Goal: Navigation & Orientation: Find specific page/section

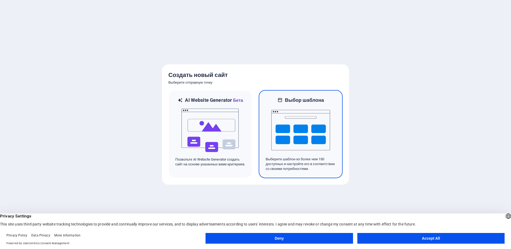
click at [282, 118] on img at bounding box center [300, 129] width 59 height 53
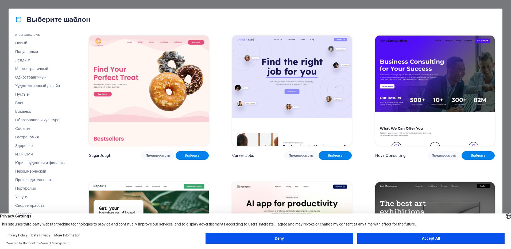
scroll to position [14, 0]
click at [441, 236] on button "Accept All" at bounding box center [430, 238] width 147 height 11
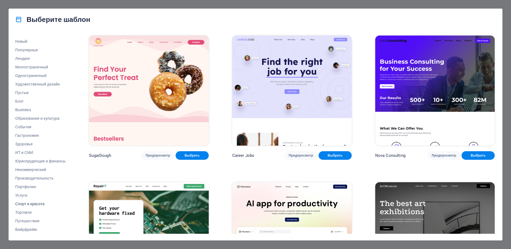
click at [35, 204] on span "Спорт и красота" at bounding box center [40, 204] width 50 height 4
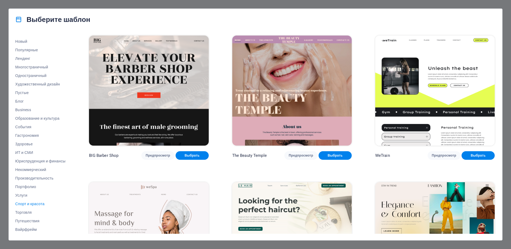
click at [153, 115] on img at bounding box center [148, 91] width 119 height 110
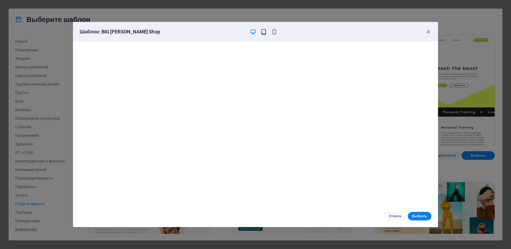
click at [261, 30] on icon "button" at bounding box center [263, 32] width 6 height 6
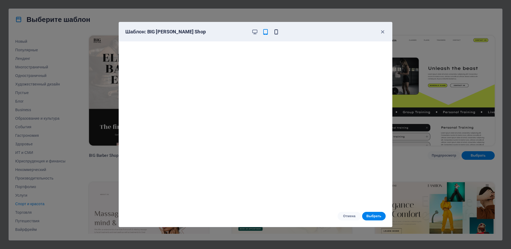
click at [277, 34] on icon "button" at bounding box center [276, 32] width 6 height 6
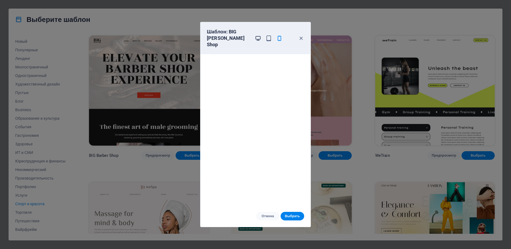
click at [255, 36] on icon "button" at bounding box center [258, 38] width 6 height 6
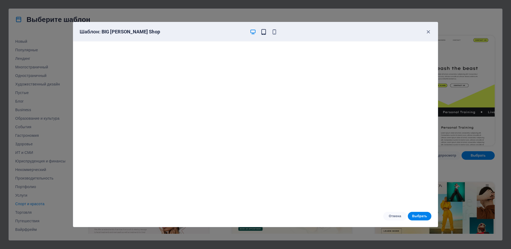
click at [264, 33] on icon "button" at bounding box center [263, 32] width 6 height 6
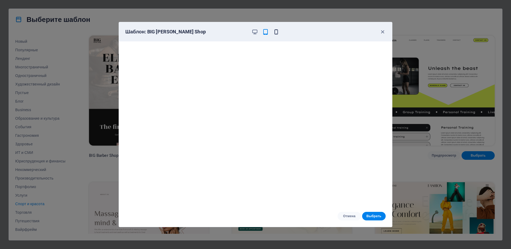
click at [276, 30] on icon "button" at bounding box center [276, 32] width 6 height 6
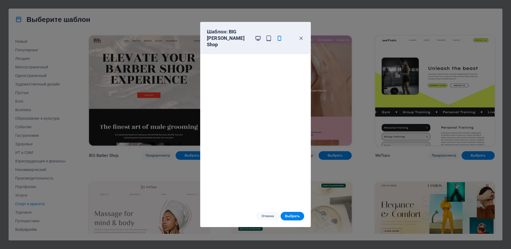
click at [256, 37] on icon "button" at bounding box center [258, 38] width 6 height 6
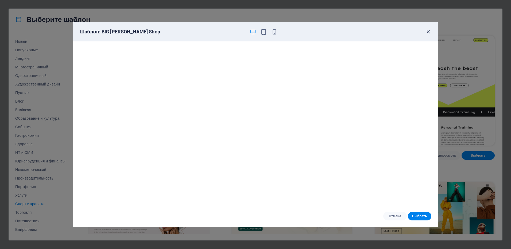
click at [430, 34] on icon "button" at bounding box center [428, 32] width 6 height 6
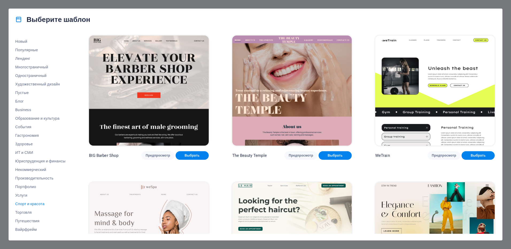
click at [290, 79] on img at bounding box center [291, 91] width 119 height 110
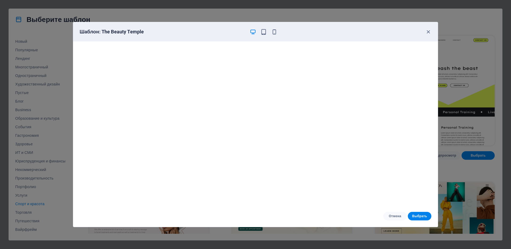
scroll to position [1, 0]
click at [430, 33] on icon "button" at bounding box center [428, 32] width 6 height 6
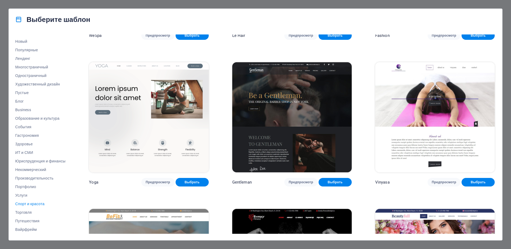
scroll to position [268, 0]
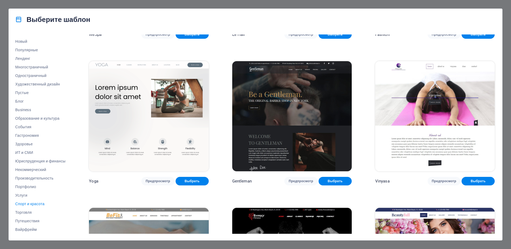
drag, startPoint x: 496, startPoint y: 130, endPoint x: 494, endPoint y: 143, distance: 12.8
click at [495, 142] on div "Все шаблоны Мои шаблоны Новый Популярные Лендинг Многостраничный Одностраничный…" at bounding box center [255, 135] width 493 height 210
click at [18, 212] on span "Торговля" at bounding box center [40, 212] width 50 height 4
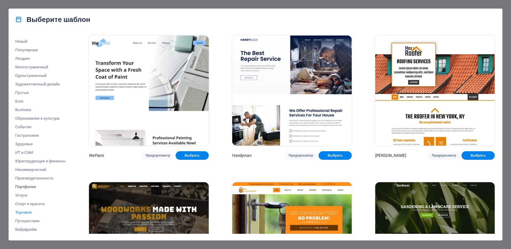
click at [28, 187] on span "Портфолио" at bounding box center [40, 187] width 50 height 4
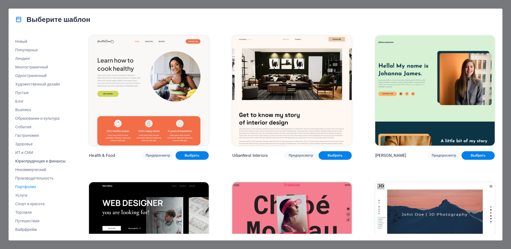
click at [26, 163] on span "Юриспруденция и финансы" at bounding box center [40, 161] width 50 height 4
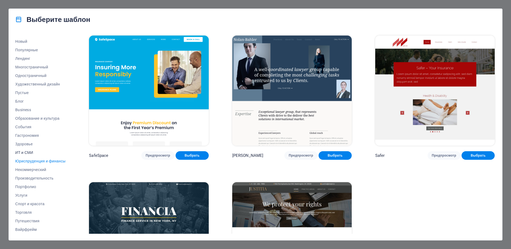
click at [28, 153] on span "ИТ и СМИ" at bounding box center [40, 152] width 50 height 4
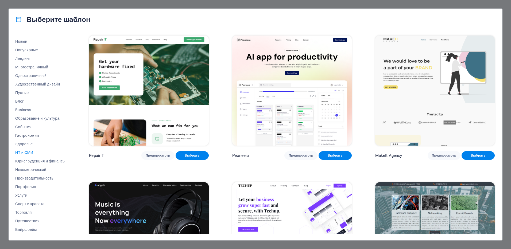
click at [26, 137] on span "Гастрономия" at bounding box center [40, 135] width 50 height 4
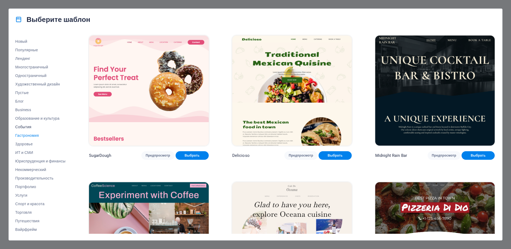
click at [29, 123] on button "События" at bounding box center [40, 127] width 50 height 9
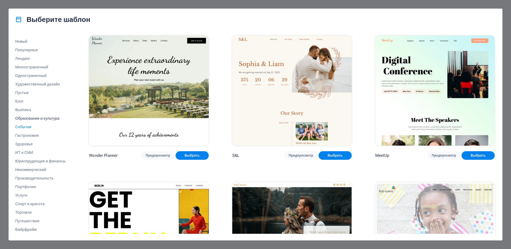
click at [28, 119] on span "Образование и культура" at bounding box center [40, 118] width 50 height 4
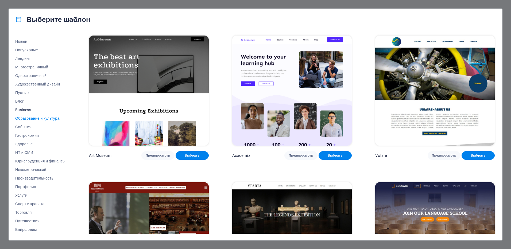
click at [23, 112] on button "Business" at bounding box center [40, 109] width 50 height 9
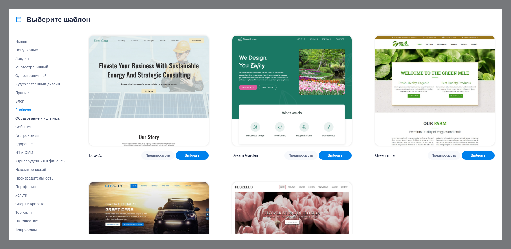
click at [28, 114] on button "Образование и культура" at bounding box center [40, 118] width 50 height 9
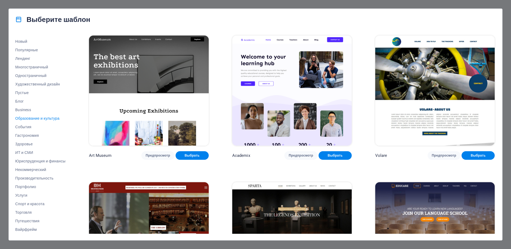
click at [382, 108] on img at bounding box center [434, 91] width 119 height 110
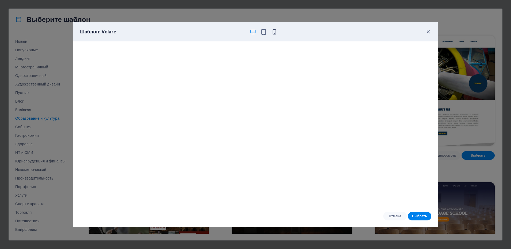
click at [275, 31] on icon "button" at bounding box center [274, 32] width 6 height 6
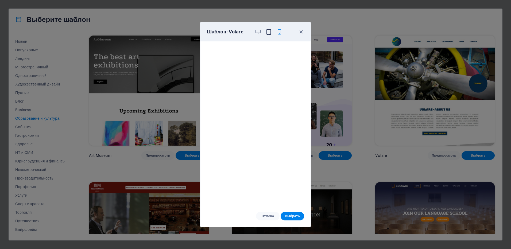
click at [266, 31] on icon "button" at bounding box center [268, 32] width 6 height 6
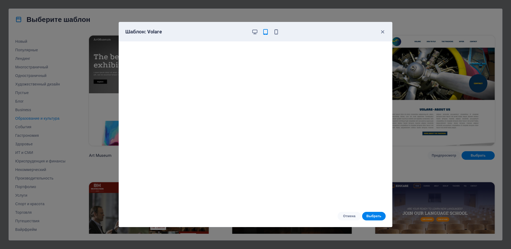
click at [280, 31] on div "Шаблон: Volare" at bounding box center [252, 32] width 254 height 6
click at [272, 33] on div at bounding box center [265, 32] width 28 height 6
click at [275, 34] on icon "button" at bounding box center [276, 32] width 6 height 6
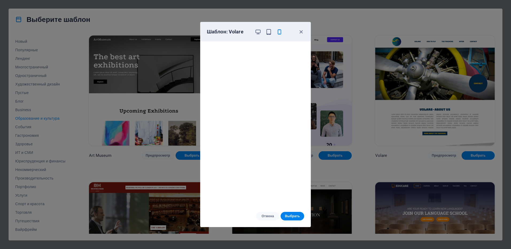
click at [264, 28] on div "Шаблон: Volare" at bounding box center [255, 31] width 110 height 19
click at [261, 33] on span "button" at bounding box center [258, 32] width 6 height 6
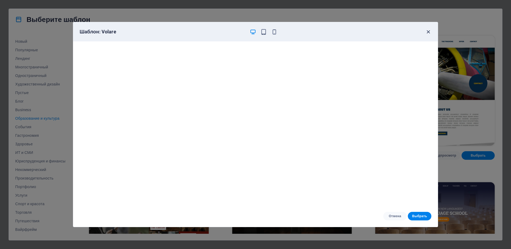
click at [427, 29] on icon "button" at bounding box center [428, 32] width 6 height 6
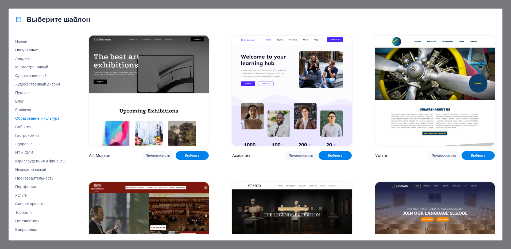
click at [26, 52] on button "Популярные" at bounding box center [40, 50] width 50 height 9
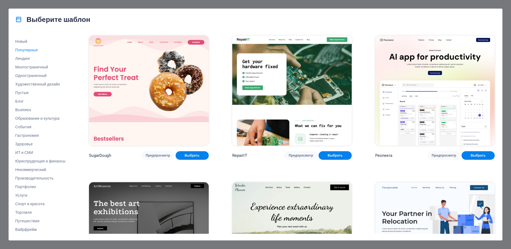
click at [158, 100] on img at bounding box center [148, 91] width 119 height 110
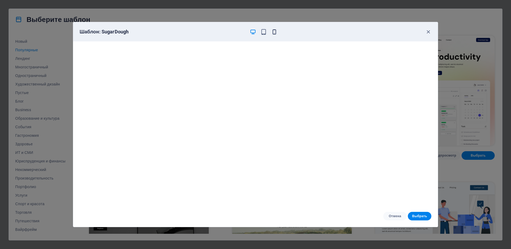
click at [273, 33] on icon "button" at bounding box center [274, 32] width 6 height 6
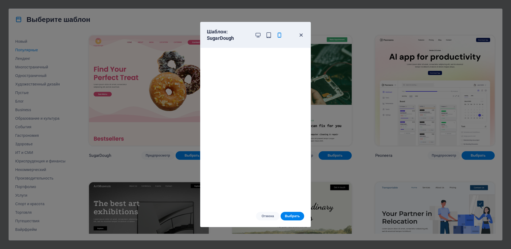
click at [301, 34] on icon "button" at bounding box center [301, 35] width 6 height 6
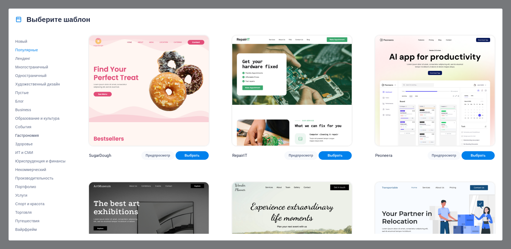
click at [45, 138] on button "Гастрономия" at bounding box center [40, 135] width 50 height 9
